Goal: Use online tool/utility: Utilize a website feature to perform a specific function

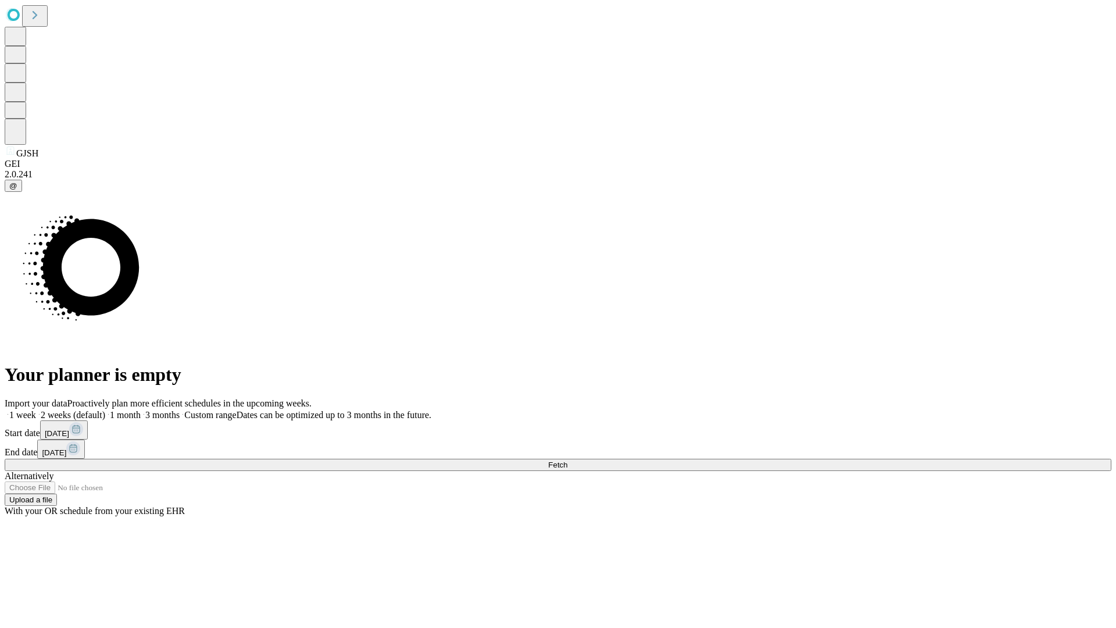
click at [36, 410] on label "1 week" at bounding box center [20, 415] width 31 height 10
click at [567, 460] on span "Fetch" at bounding box center [557, 464] width 19 height 9
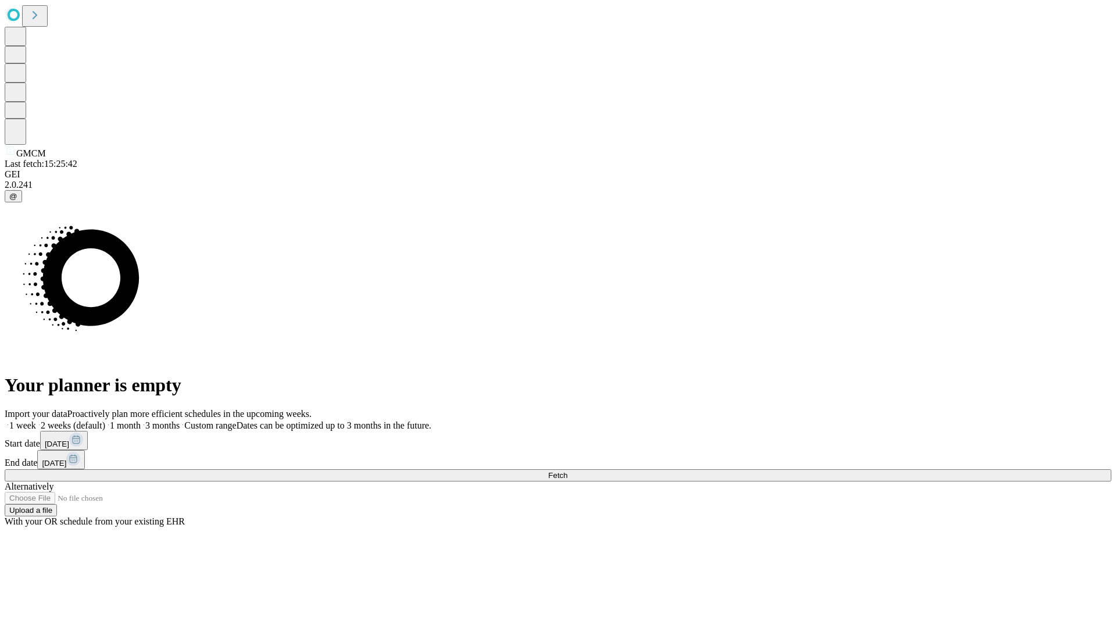
click at [36, 420] on label "1 week" at bounding box center [20, 425] width 31 height 10
click at [567, 471] on span "Fetch" at bounding box center [557, 475] width 19 height 9
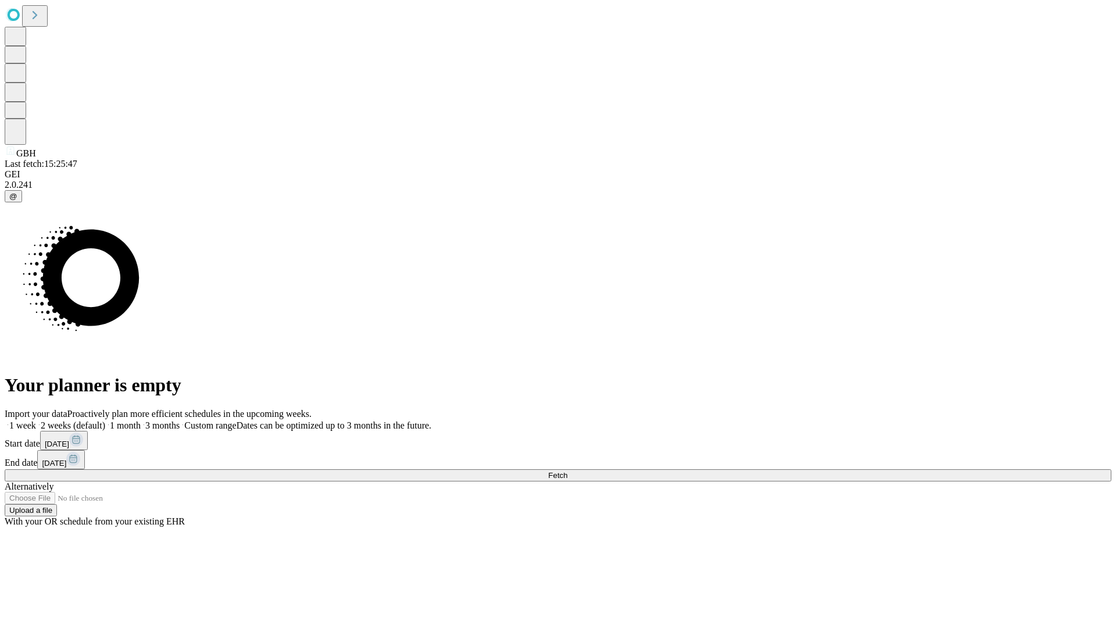
click at [36, 420] on label "1 week" at bounding box center [20, 425] width 31 height 10
click at [567, 471] on span "Fetch" at bounding box center [557, 475] width 19 height 9
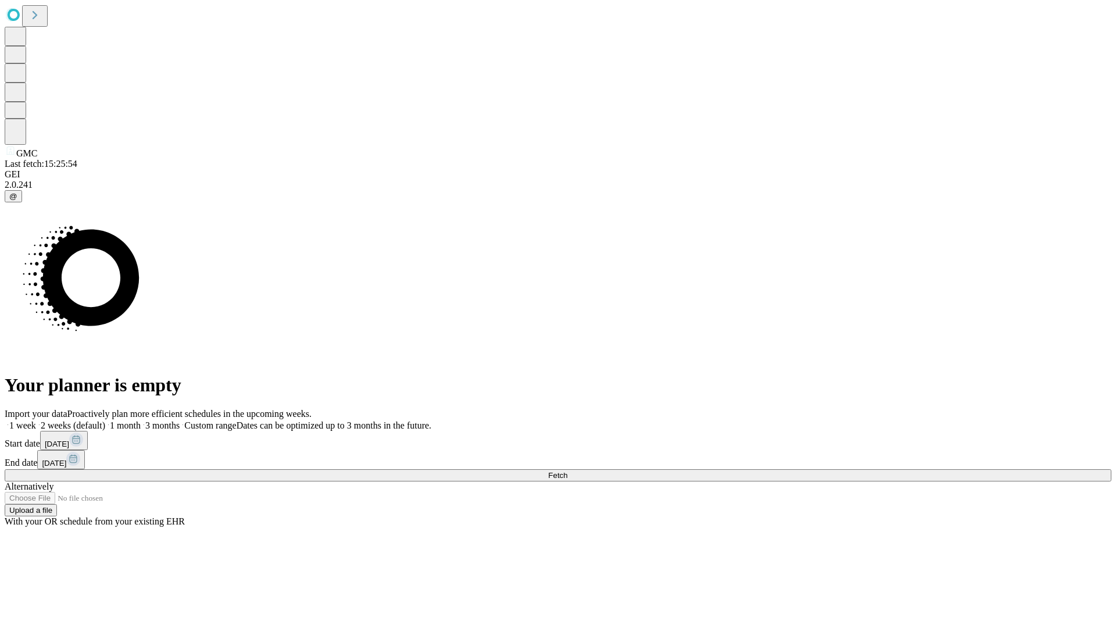
click at [36, 420] on label "1 week" at bounding box center [20, 425] width 31 height 10
click at [567, 471] on span "Fetch" at bounding box center [557, 475] width 19 height 9
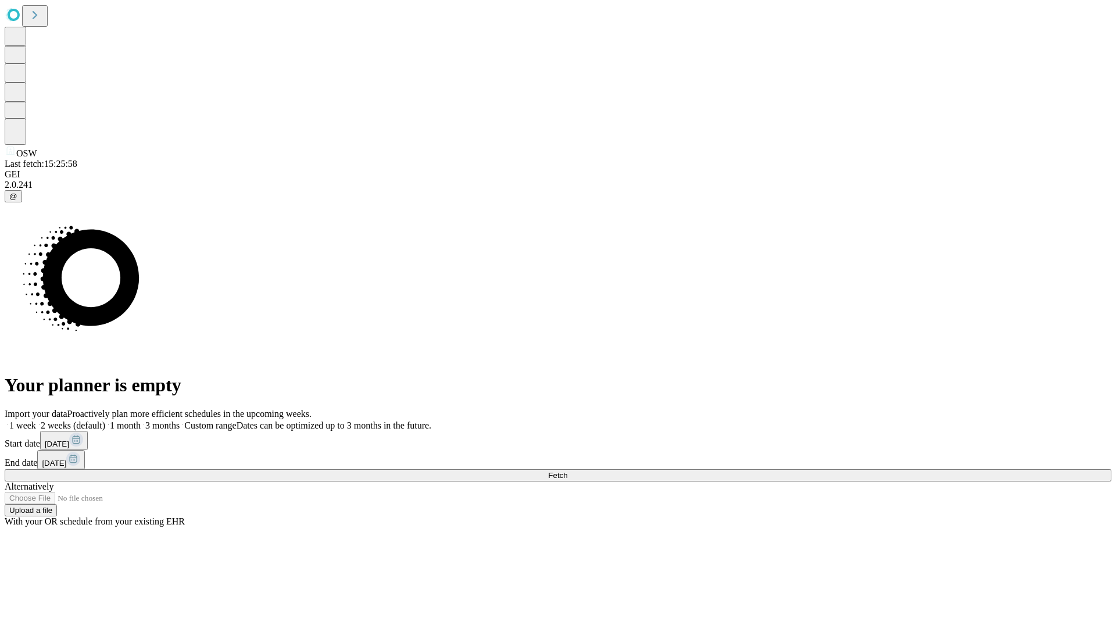
click at [36, 420] on label "1 week" at bounding box center [20, 425] width 31 height 10
click at [567, 471] on span "Fetch" at bounding box center [557, 475] width 19 height 9
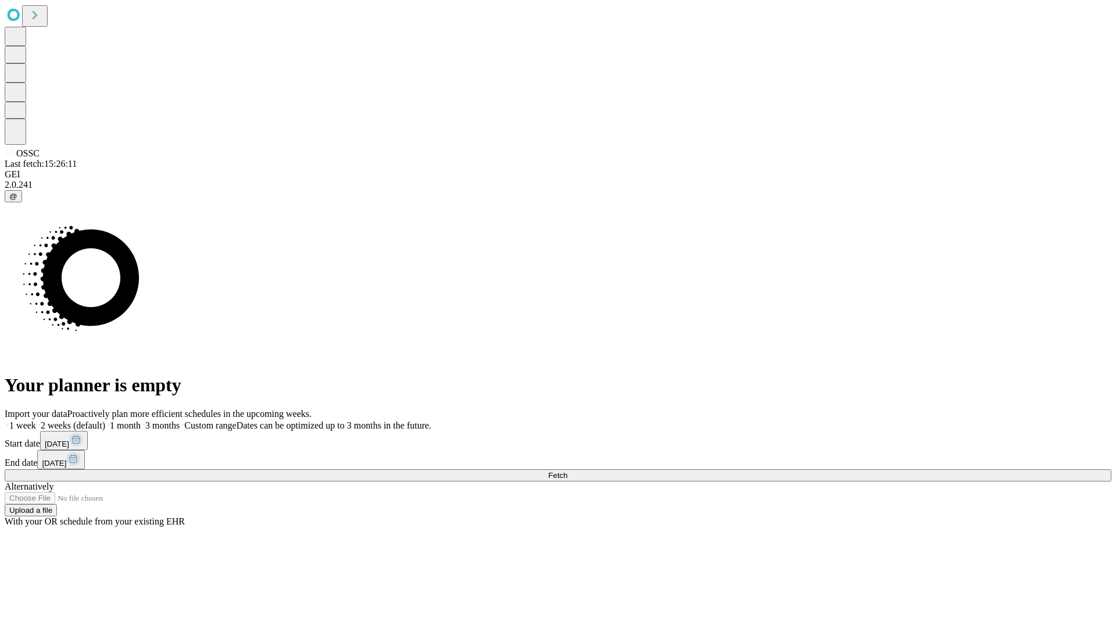
click at [36, 420] on label "1 week" at bounding box center [20, 425] width 31 height 10
click at [567, 471] on span "Fetch" at bounding box center [557, 475] width 19 height 9
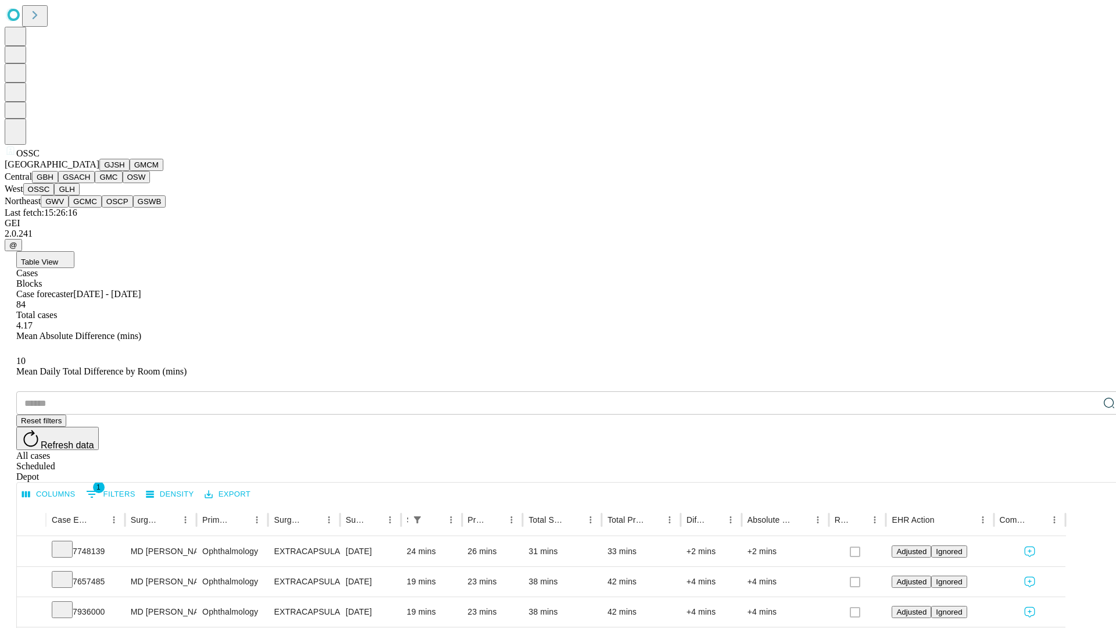
click at [79, 195] on button "GLH" at bounding box center [66, 189] width 25 height 12
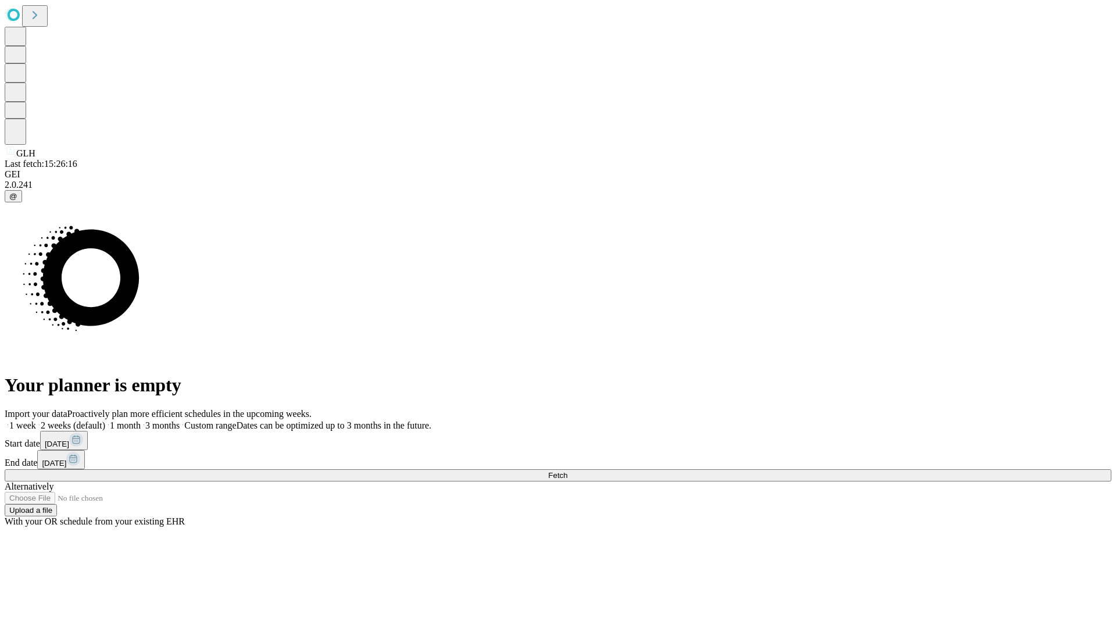
click at [36, 420] on label "1 week" at bounding box center [20, 425] width 31 height 10
click at [567, 471] on span "Fetch" at bounding box center [557, 475] width 19 height 9
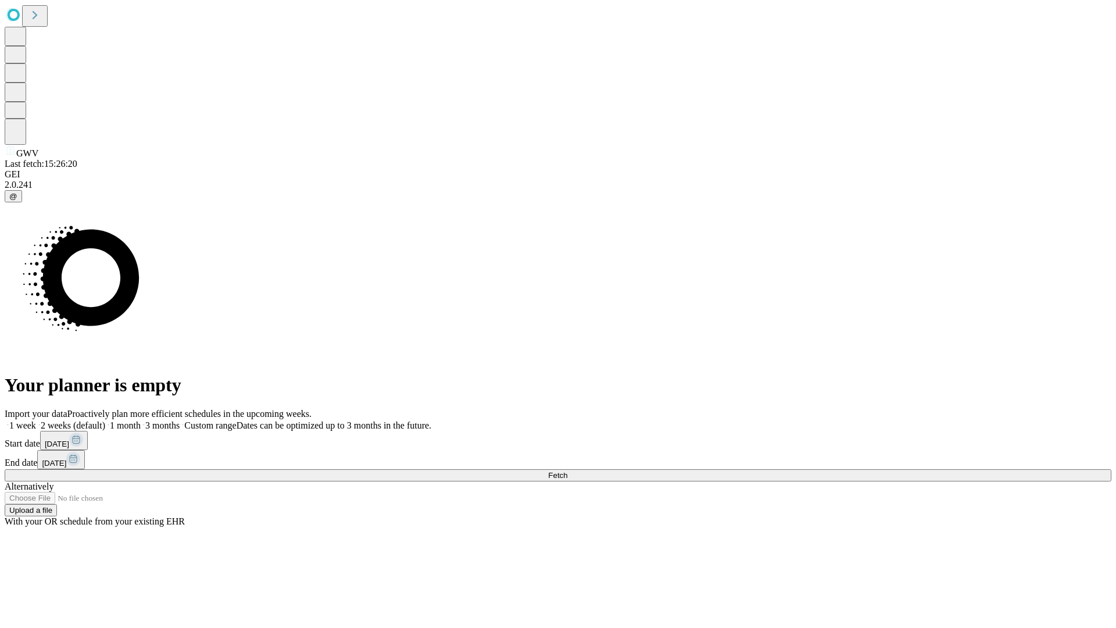
click at [36, 420] on label "1 week" at bounding box center [20, 425] width 31 height 10
click at [567, 471] on span "Fetch" at bounding box center [557, 475] width 19 height 9
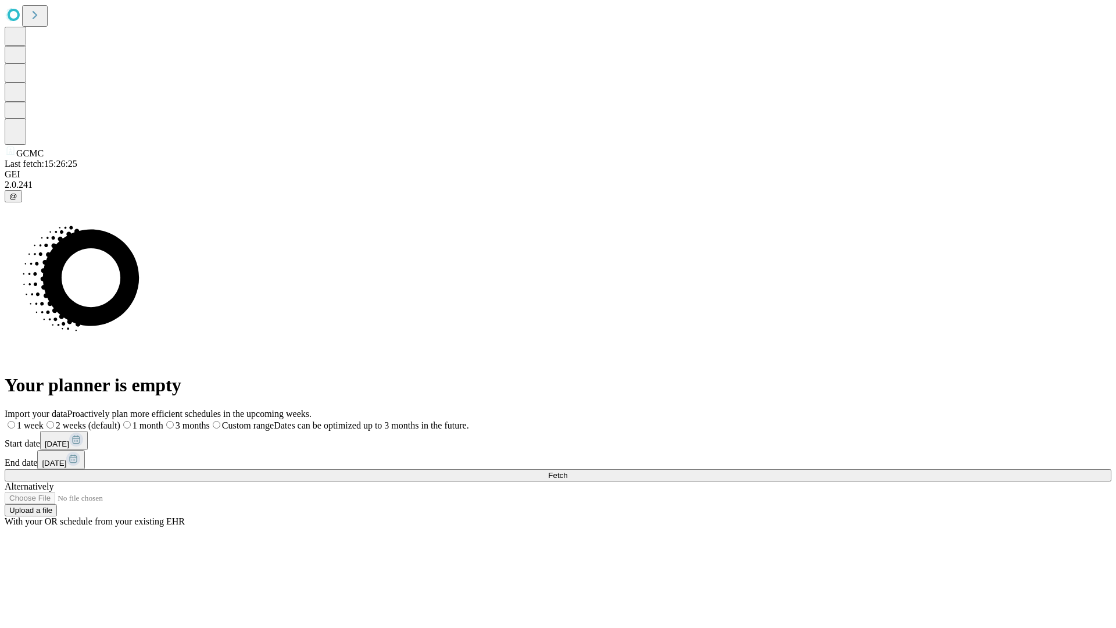
click at [567, 471] on span "Fetch" at bounding box center [557, 475] width 19 height 9
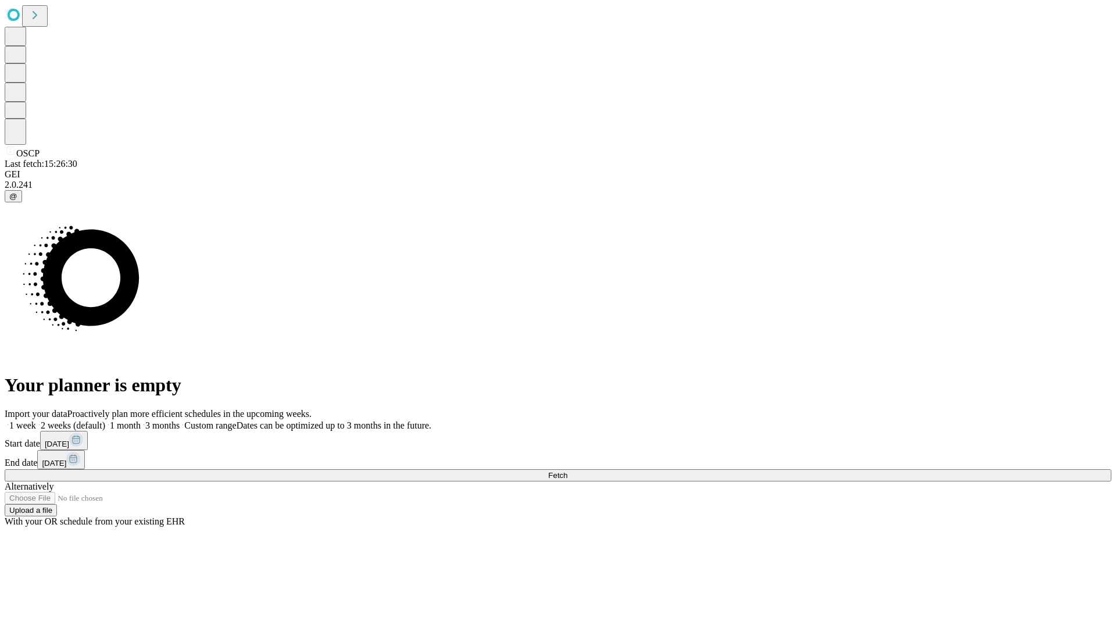
click at [567, 471] on span "Fetch" at bounding box center [557, 475] width 19 height 9
